Goal: Feedback & Contribution: Submit feedback/report problem

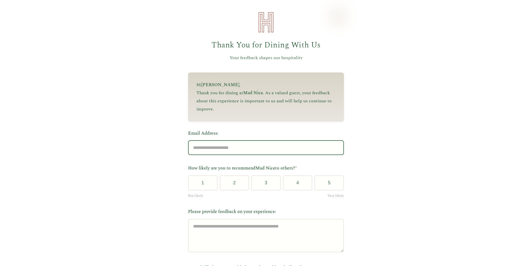
click at [231, 147] on input "Email Address:" at bounding box center [266, 147] width 156 height 15
type input "**********"
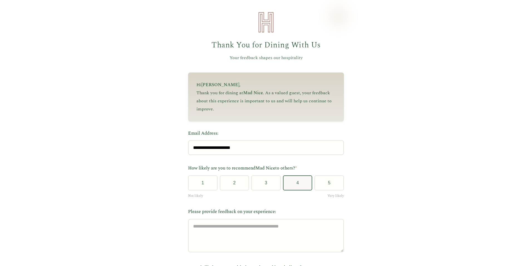
click at [296, 188] on button "4" at bounding box center [298, 182] width 30 height 15
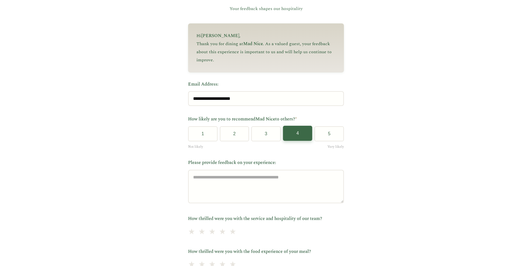
scroll to position [84, 0]
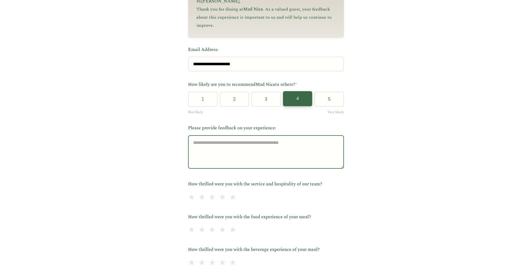
click at [202, 146] on textarea "Please provide feedback on your experience:" at bounding box center [266, 151] width 156 height 33
type textarea "**********"
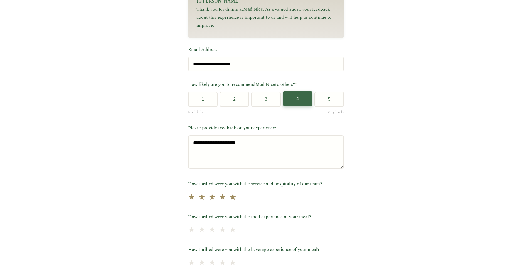
click at [232, 199] on span "★" at bounding box center [233, 197] width 8 height 14
click at [221, 233] on span "★" at bounding box center [223, 230] width 8 height 14
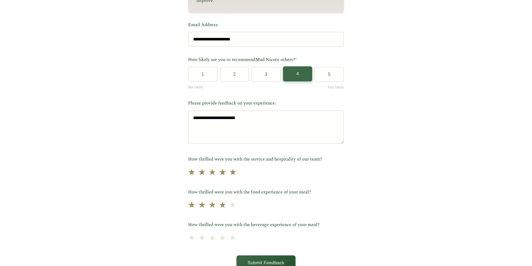
scroll to position [153, 0]
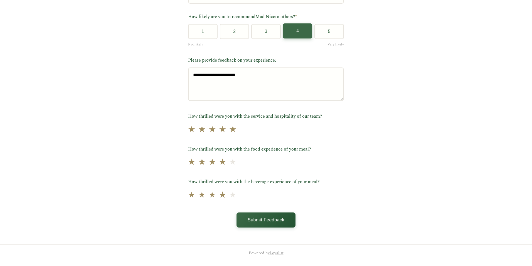
click at [219, 198] on span "★" at bounding box center [223, 195] width 8 height 14
click at [253, 216] on button "Submit Feedback" at bounding box center [266, 219] width 59 height 15
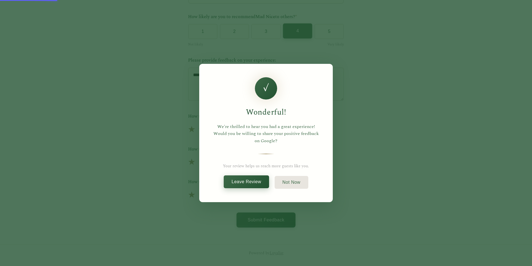
click at [258, 181] on button "Leave Review" at bounding box center [246, 181] width 45 height 13
